Goal: Information Seeking & Learning: Learn about a topic

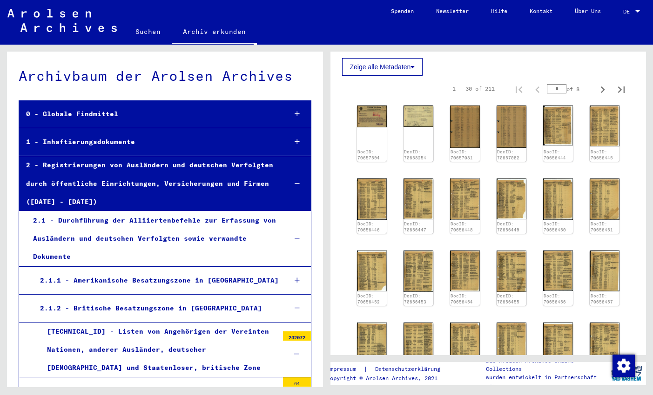
scroll to position [162, 0]
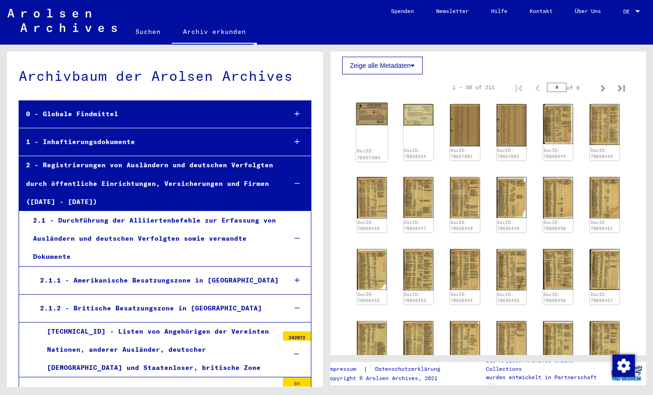
click at [370, 116] on img at bounding box center [371, 114] width 31 height 23
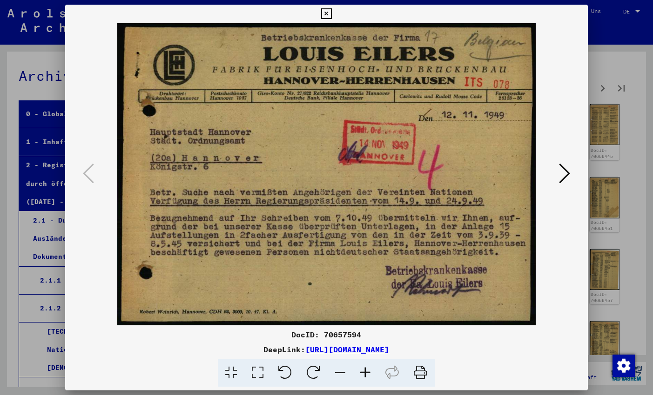
click at [568, 175] on icon at bounding box center [564, 173] width 11 height 22
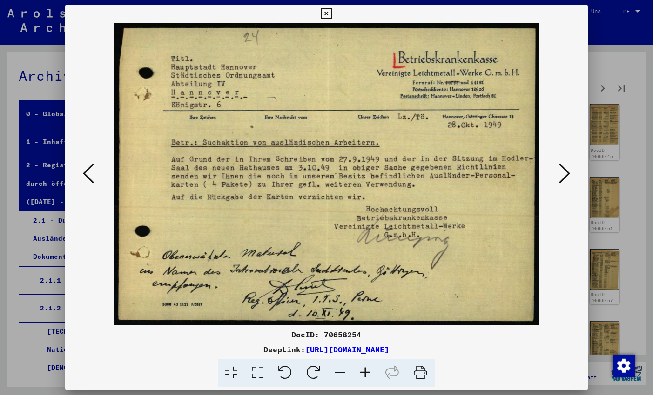
click at [568, 175] on icon at bounding box center [564, 173] width 11 height 22
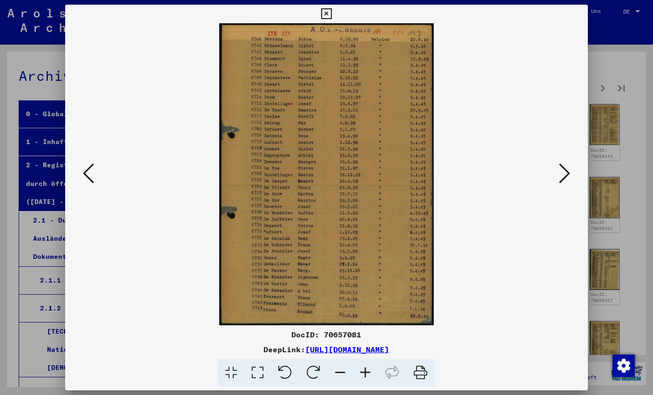
click at [568, 175] on icon at bounding box center [564, 173] width 11 height 22
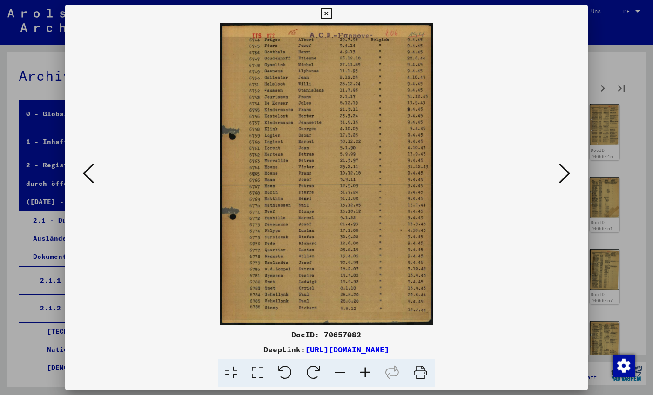
click at [332, 13] on icon at bounding box center [326, 13] width 11 height 11
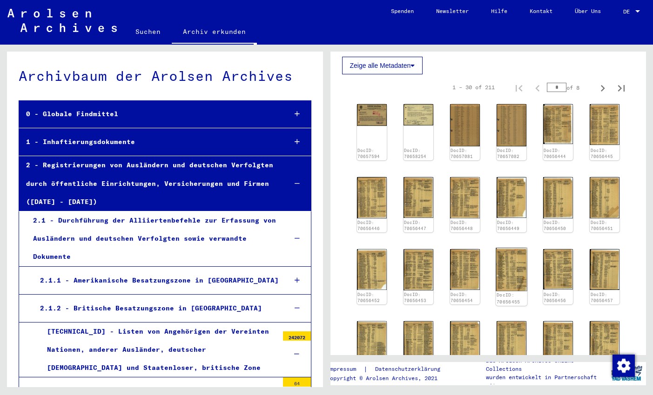
click at [522, 268] on img at bounding box center [510, 269] width 31 height 43
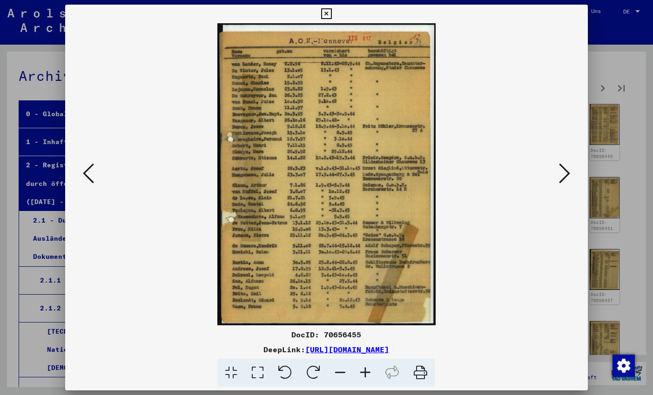
click at [522, 268] on img at bounding box center [326, 174] width 459 height 302
click at [569, 174] on icon at bounding box center [564, 173] width 11 height 22
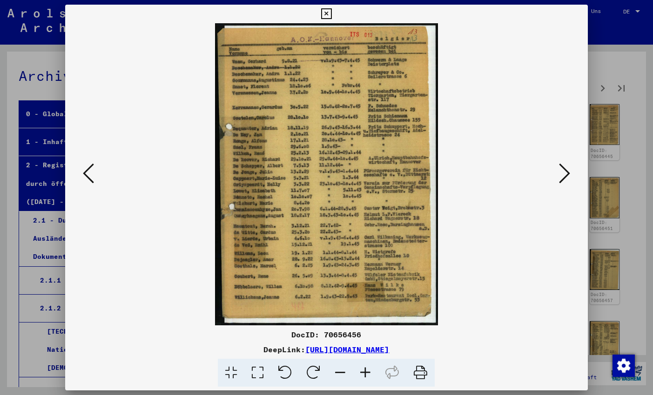
click at [561, 177] on icon at bounding box center [564, 173] width 11 height 22
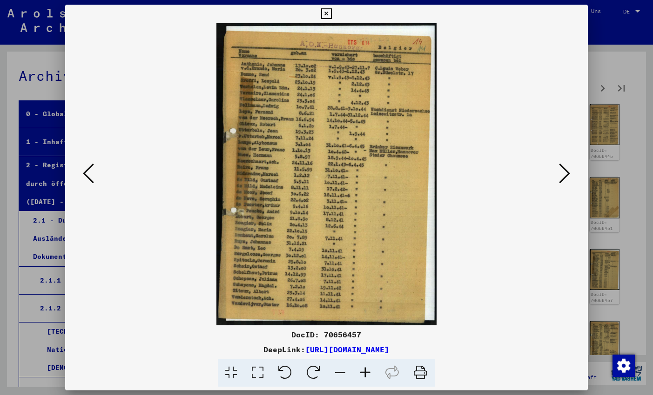
click at [561, 177] on icon at bounding box center [564, 173] width 11 height 22
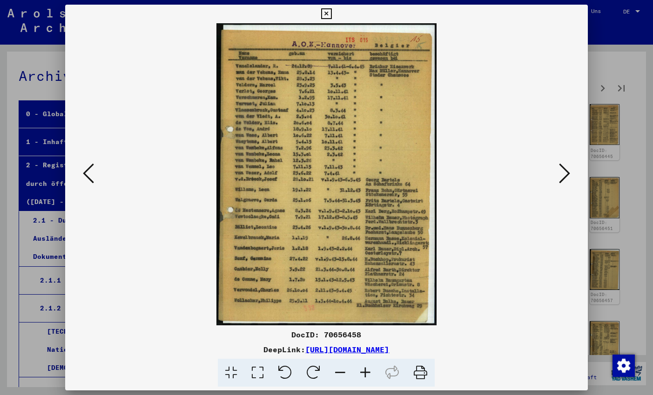
click at [332, 15] on icon at bounding box center [326, 13] width 11 height 11
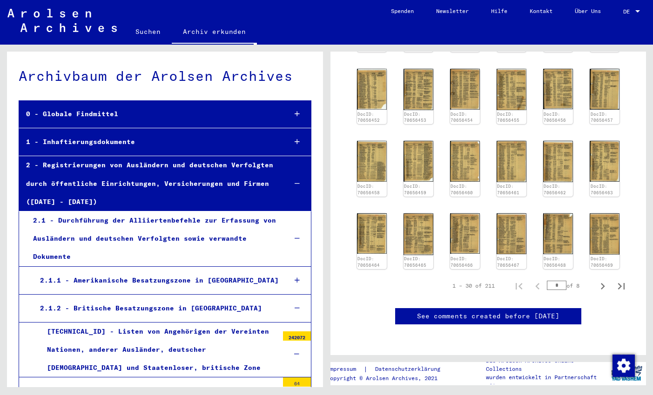
scroll to position [389, 0]
click at [601, 280] on icon "Next page" at bounding box center [602, 286] width 13 height 13
type input "*"
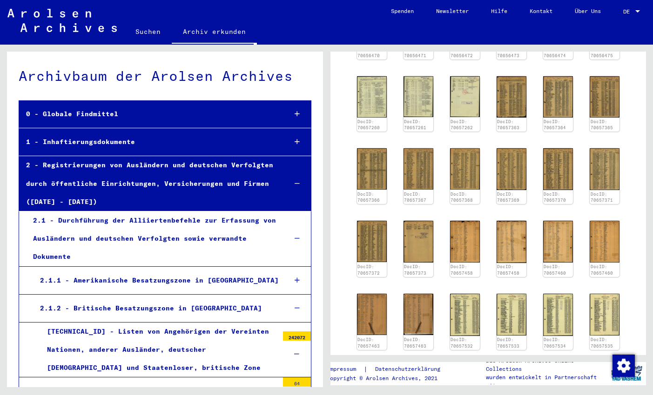
scroll to position [261, 0]
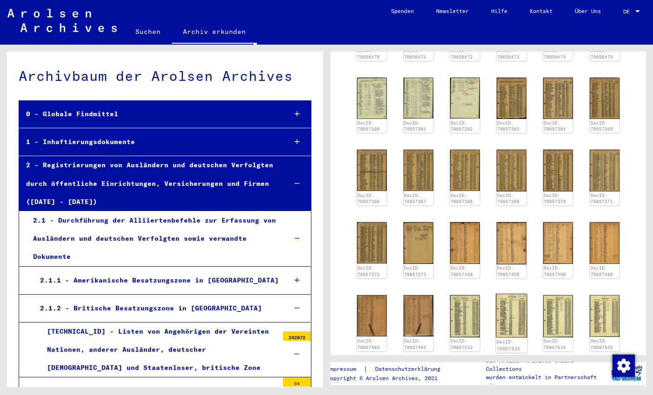
click at [519, 322] on img at bounding box center [510, 316] width 31 height 44
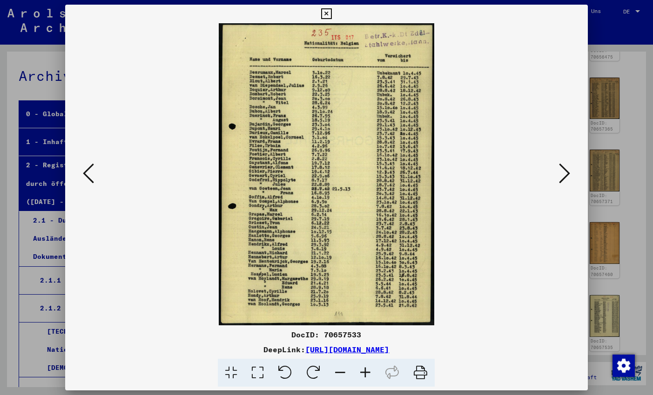
click at [519, 322] on img at bounding box center [326, 174] width 459 height 302
click at [568, 177] on icon at bounding box center [564, 173] width 11 height 22
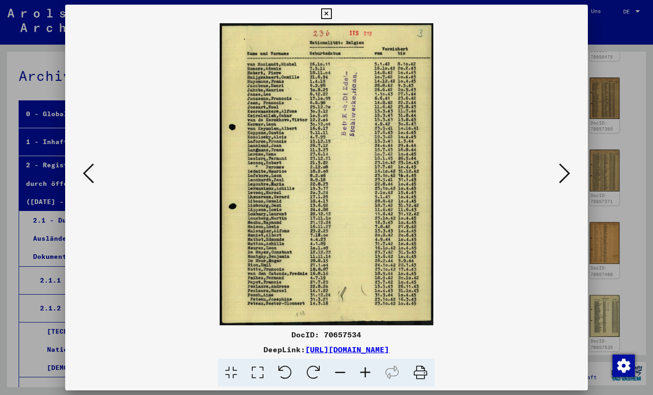
click at [568, 177] on icon at bounding box center [564, 173] width 11 height 22
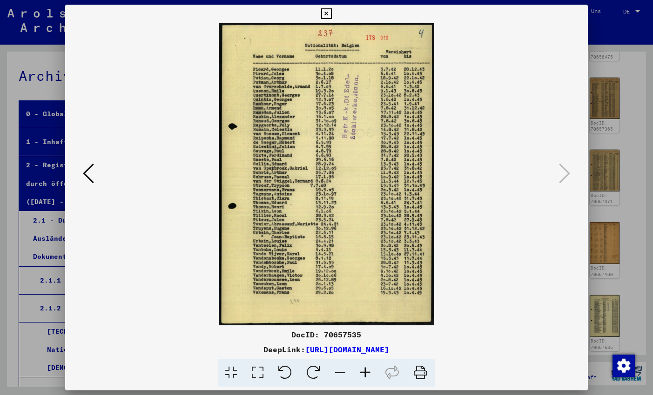
click at [332, 13] on icon at bounding box center [326, 13] width 11 height 11
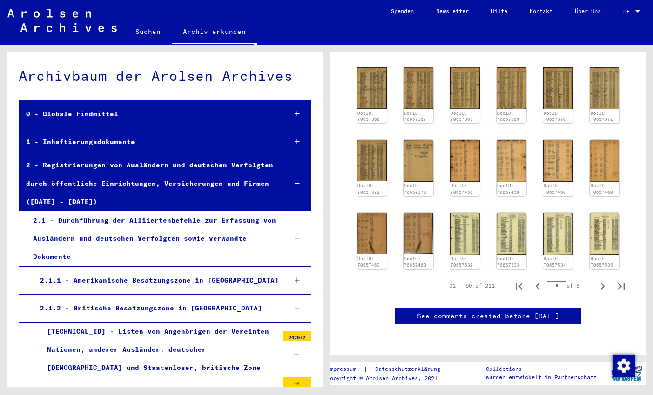
scroll to position [426, 0]
click at [602, 280] on icon "Next page" at bounding box center [602, 286] width 13 height 13
type input "*"
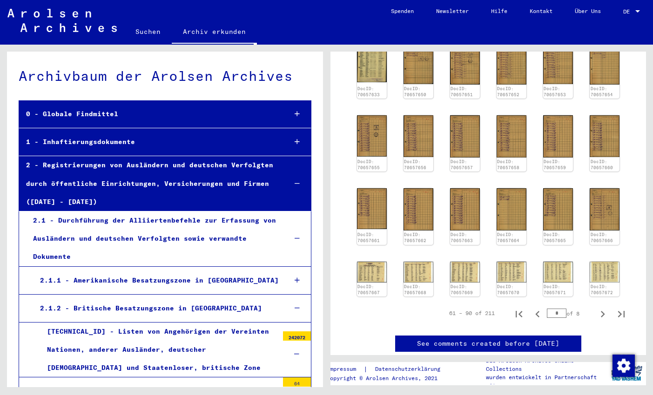
scroll to position [301, 0]
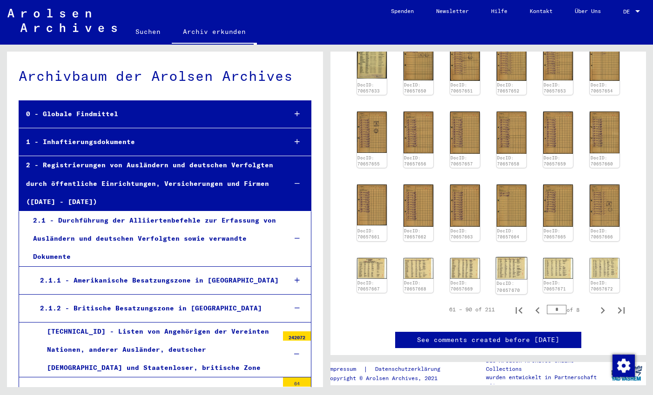
click at [513, 274] on img at bounding box center [510, 268] width 31 height 22
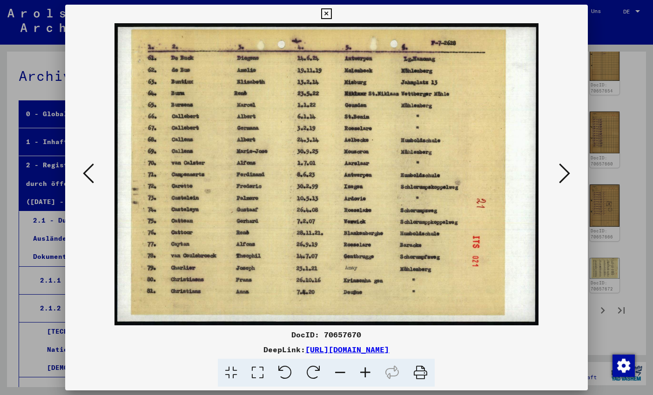
click at [332, 16] on icon at bounding box center [326, 13] width 11 height 11
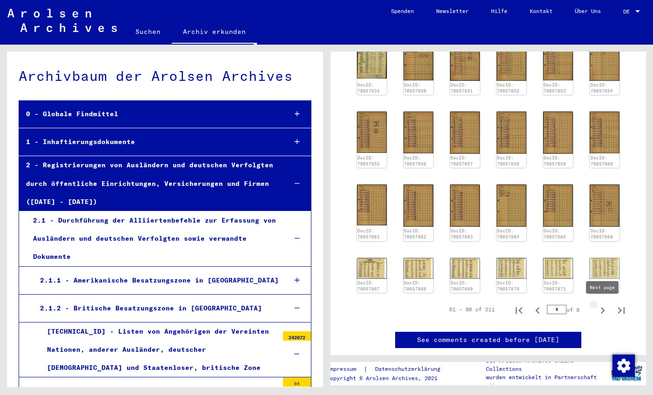
click at [602, 311] on icon "Next page" at bounding box center [602, 310] width 13 height 13
type input "*"
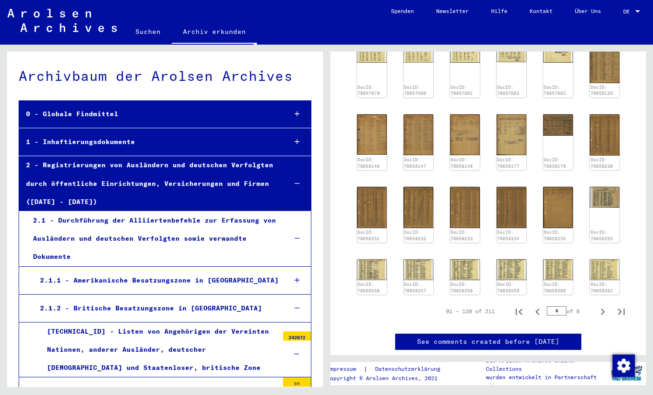
scroll to position [281, 0]
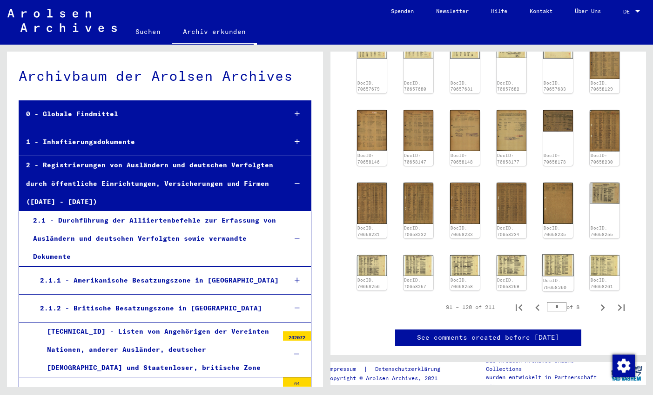
click at [561, 267] on img at bounding box center [557, 265] width 31 height 22
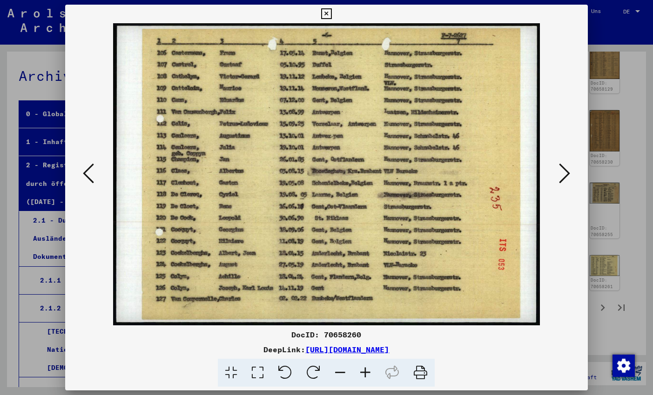
click at [567, 170] on icon at bounding box center [564, 173] width 11 height 22
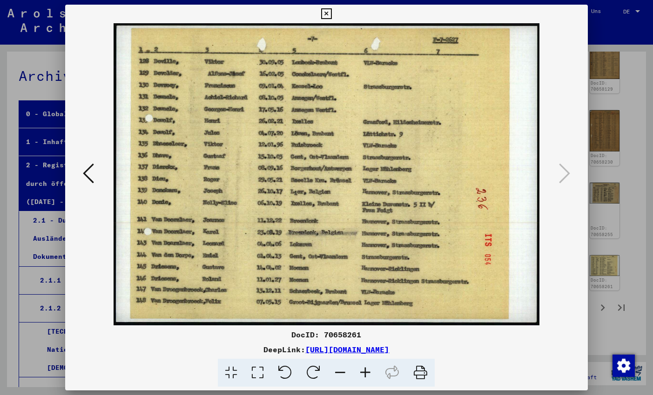
click at [332, 16] on icon at bounding box center [326, 13] width 11 height 11
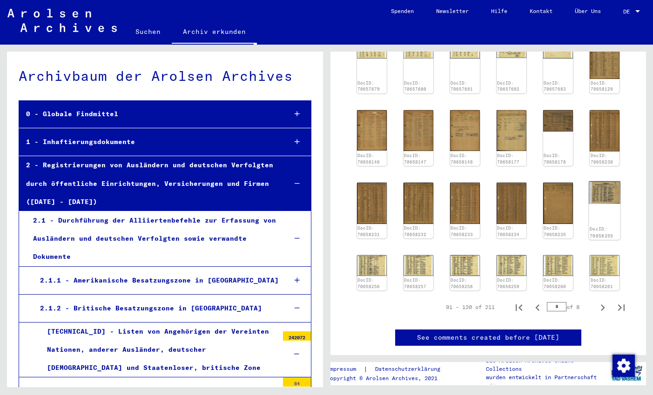
click at [605, 190] on img at bounding box center [604, 192] width 31 height 22
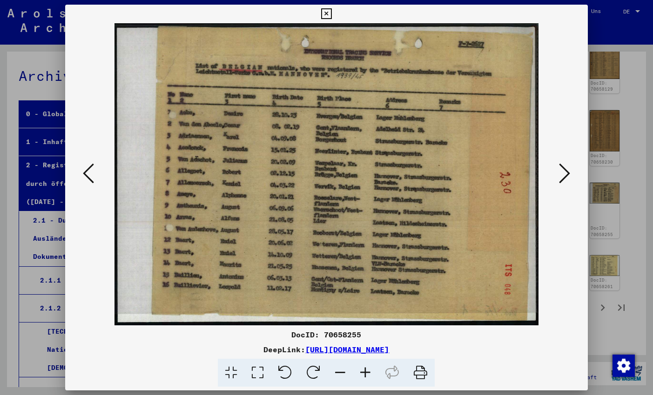
click at [566, 175] on icon at bounding box center [564, 173] width 11 height 22
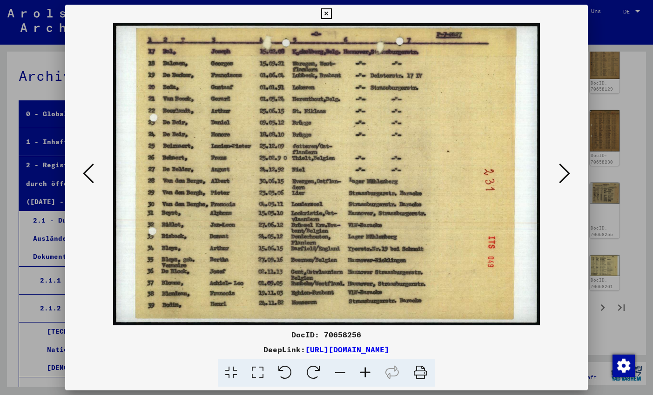
click at [566, 175] on icon at bounding box center [564, 173] width 11 height 22
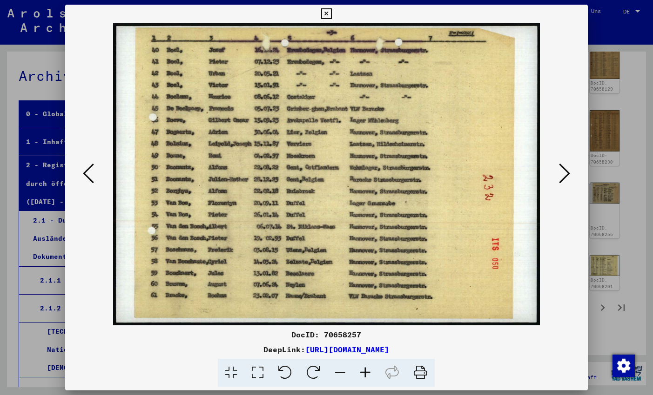
click at [566, 175] on icon at bounding box center [564, 173] width 11 height 22
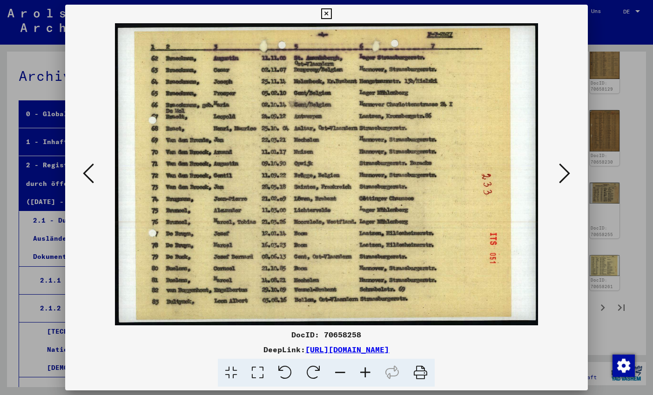
click at [566, 175] on icon at bounding box center [564, 173] width 11 height 22
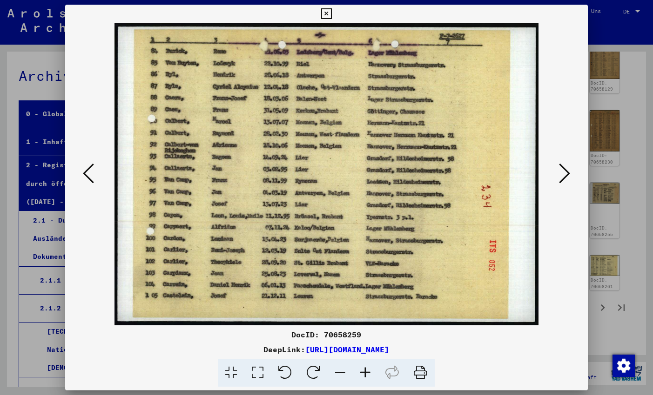
click at [566, 175] on icon at bounding box center [564, 173] width 11 height 22
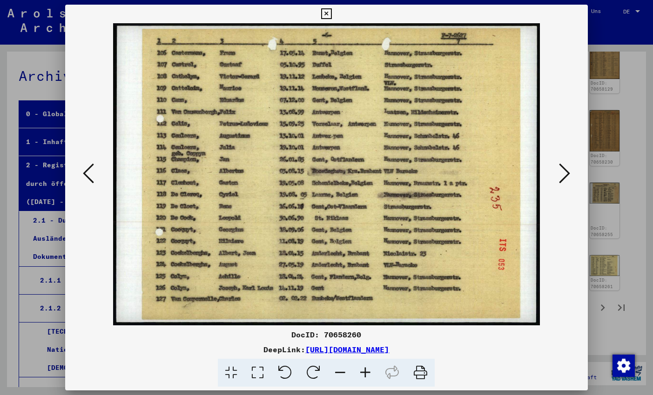
click at [566, 175] on icon at bounding box center [564, 173] width 11 height 22
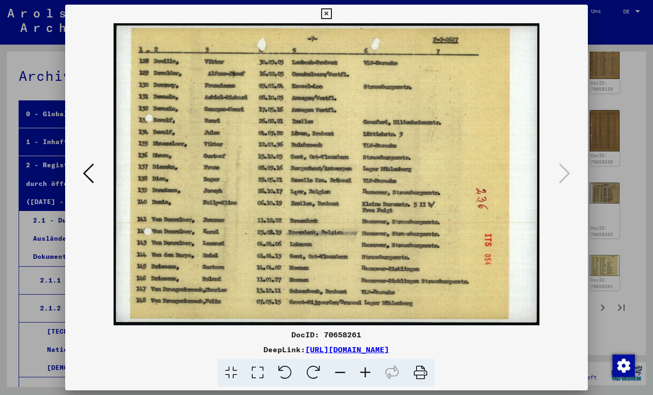
click at [332, 15] on icon at bounding box center [326, 13] width 11 height 11
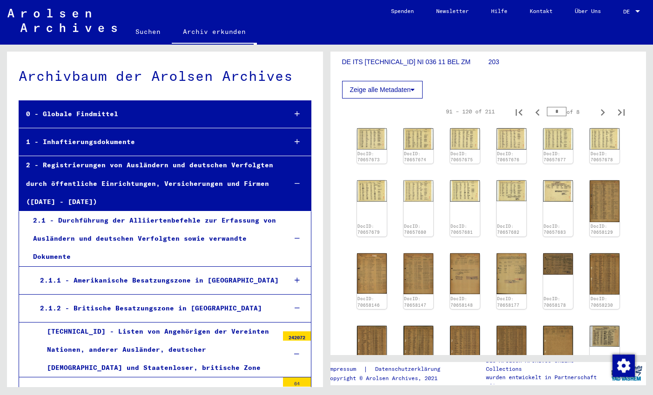
scroll to position [141, 0]
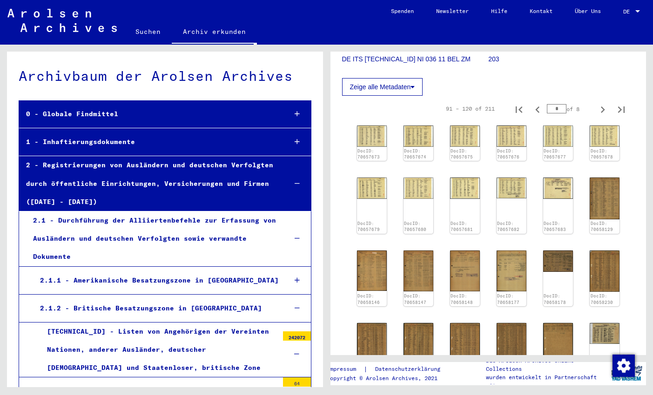
drag, startPoint x: 342, startPoint y: 59, endPoint x: 438, endPoint y: 60, distance: 96.3
click at [438, 60] on p "DE ITS [TECHNICAL_ID] NI 036 11 BEL ZM" at bounding box center [415, 59] width 146 height 10
copy p "DE ITS [TECHNICAL_ID] NI 036 11 BEL ZM"
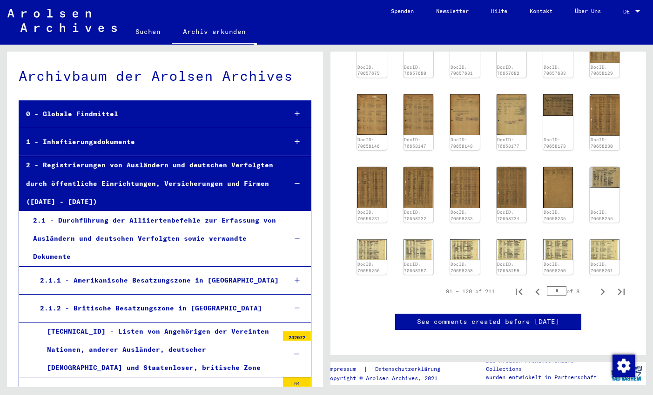
scroll to position [311, 0]
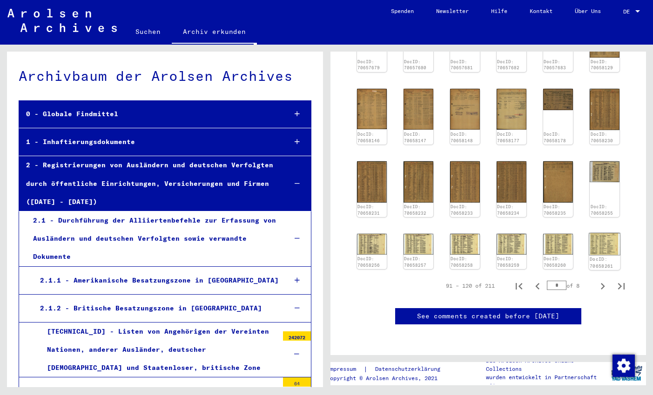
click at [609, 240] on img at bounding box center [604, 244] width 31 height 22
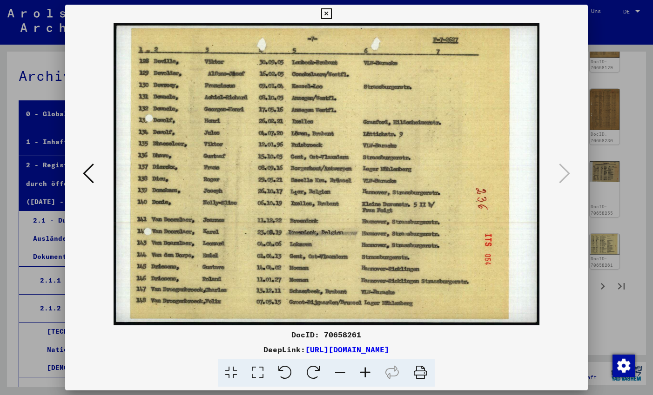
click at [332, 14] on icon at bounding box center [326, 13] width 11 height 11
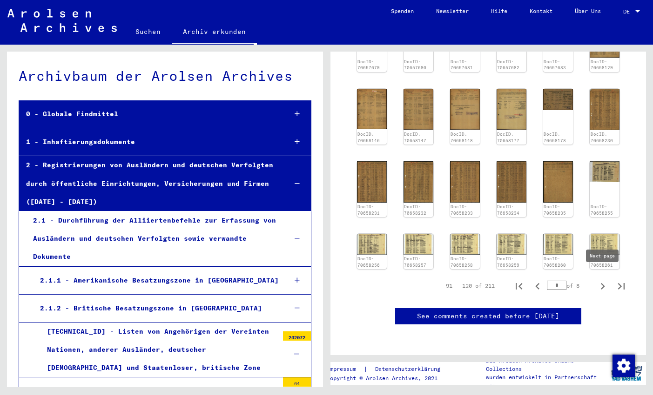
click at [602, 280] on icon "Next page" at bounding box center [602, 286] width 13 height 13
type input "*"
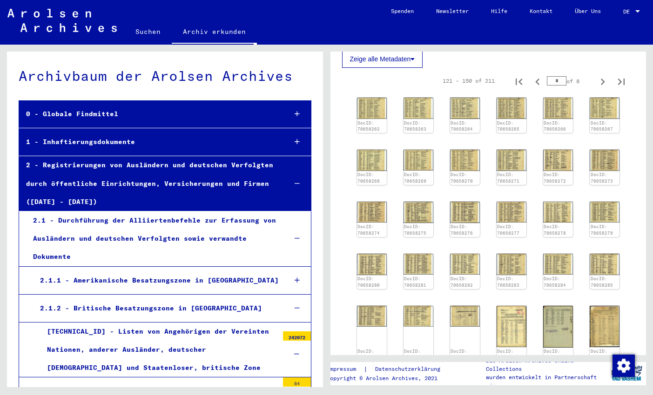
scroll to position [196, 0]
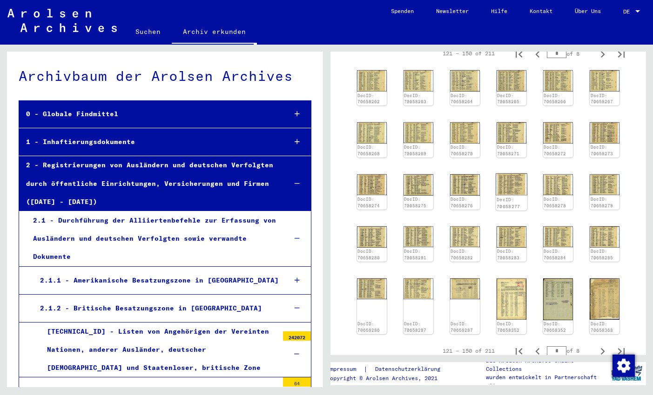
click at [502, 187] on img at bounding box center [510, 185] width 31 height 22
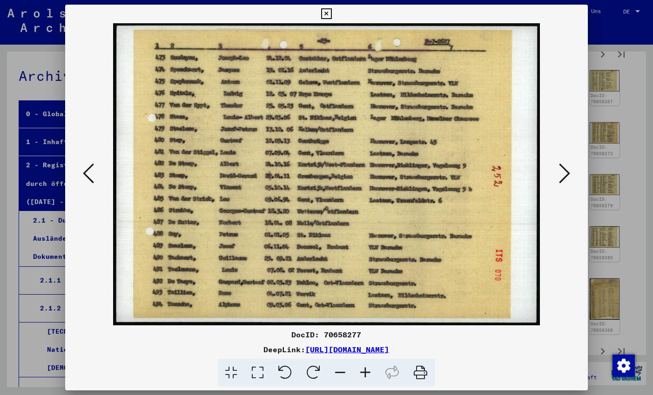
click at [502, 187] on img at bounding box center [326, 174] width 459 height 302
click at [566, 180] on icon at bounding box center [564, 173] width 11 height 22
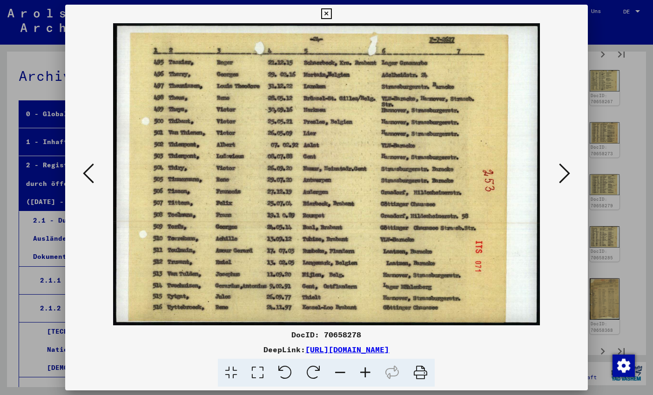
click at [568, 180] on icon at bounding box center [564, 173] width 11 height 22
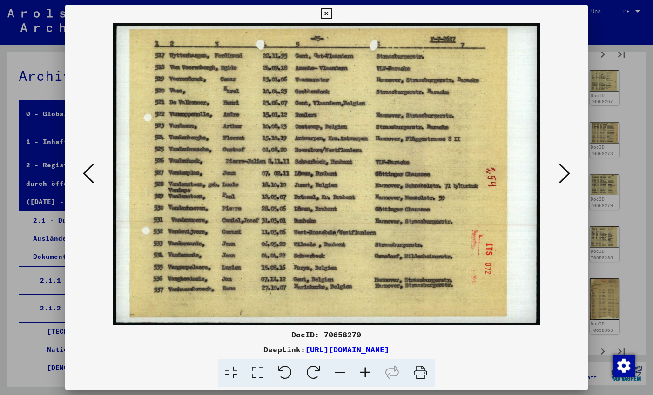
click at [569, 179] on icon at bounding box center [564, 173] width 11 height 22
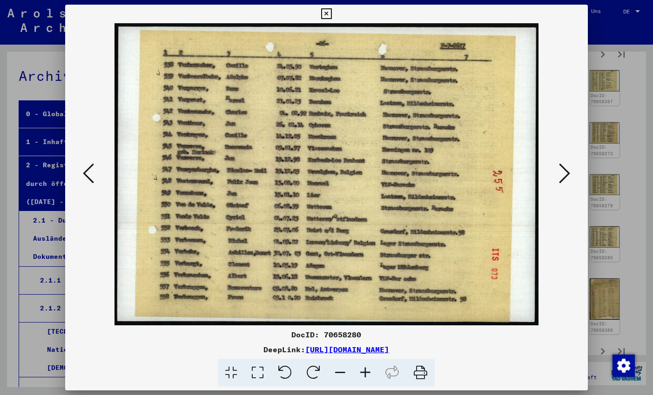
click at [332, 15] on icon at bounding box center [326, 13] width 11 height 11
